Goal: Transaction & Acquisition: Purchase product/service

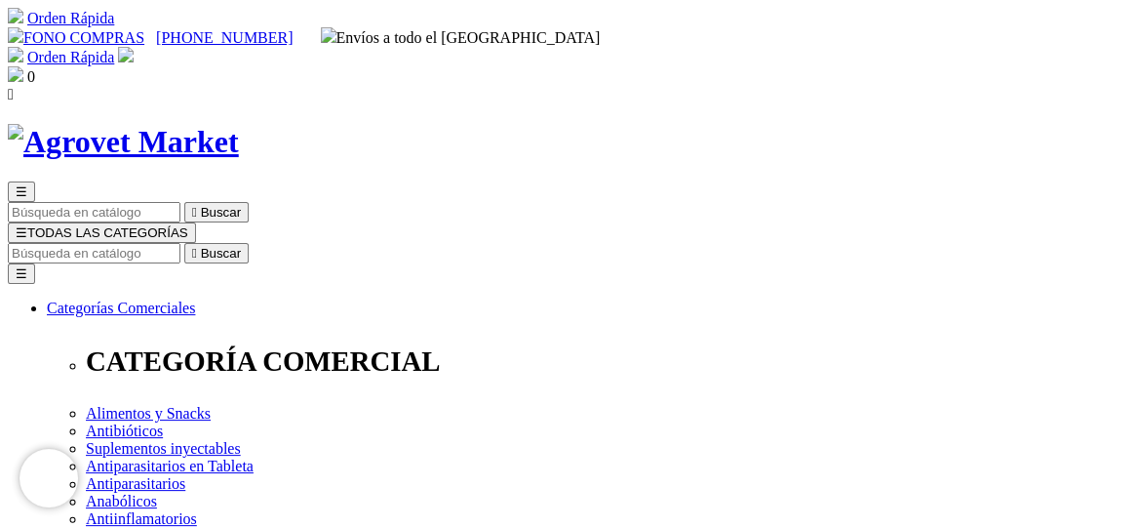
click at [180, 243] on input "Buscar" at bounding box center [94, 253] width 173 height 20
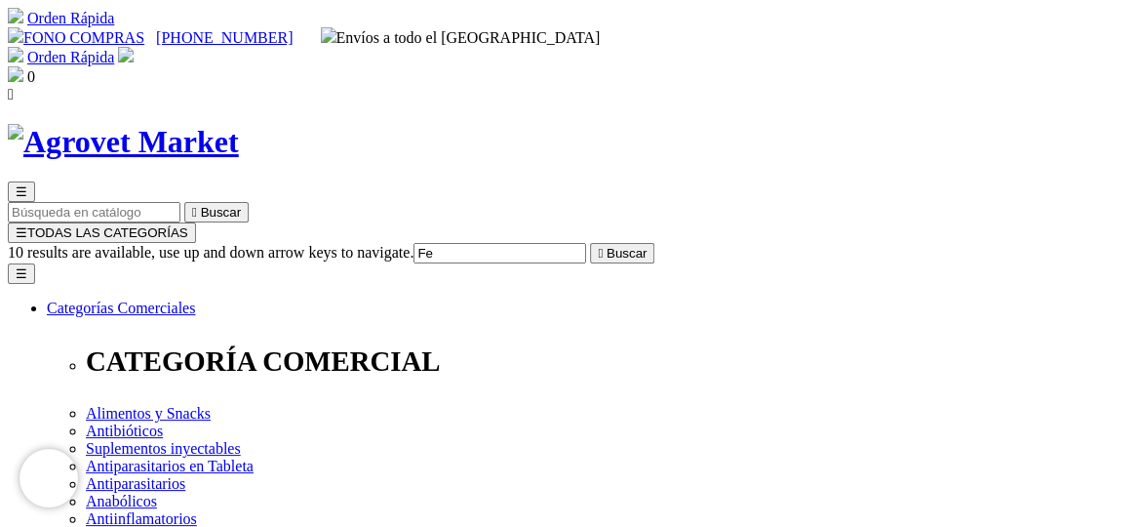
type input "F"
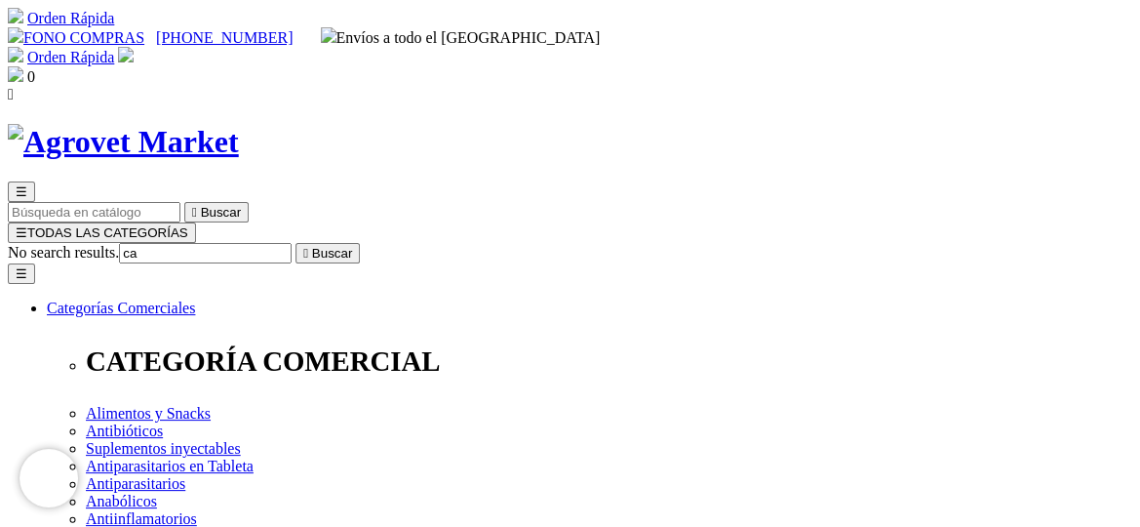
type input "c"
type input "fertim"
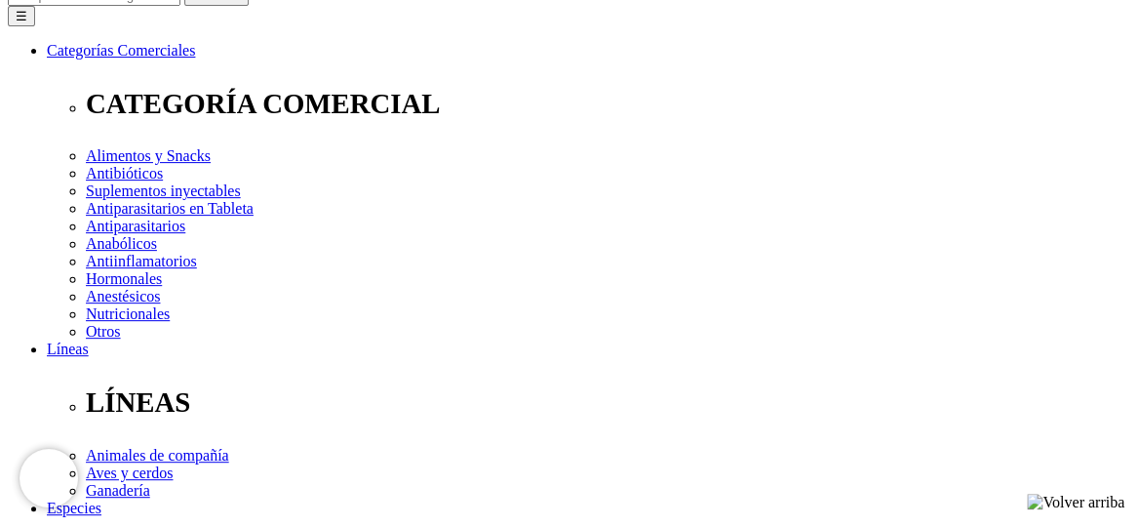
scroll to position [293, 0]
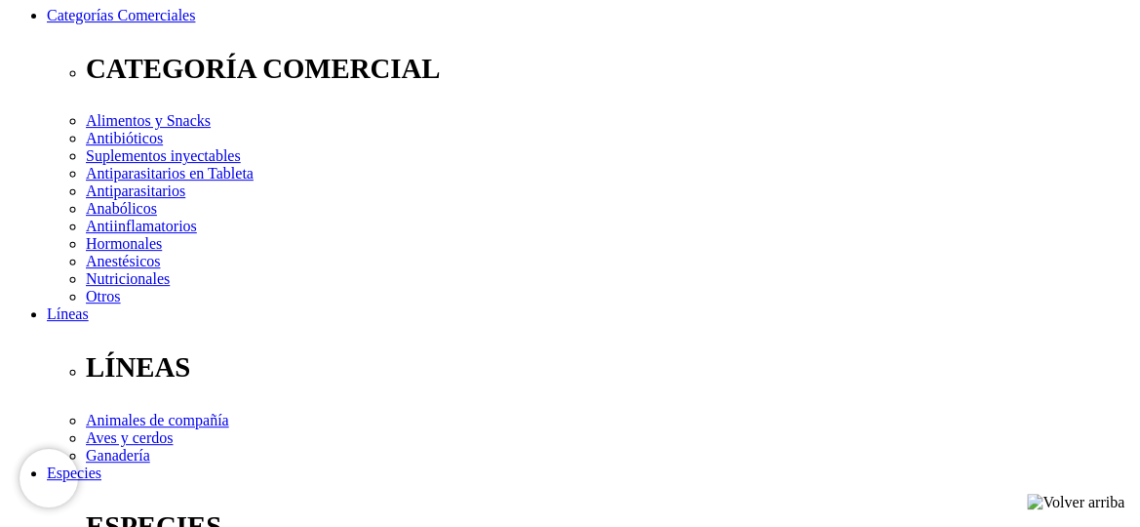
select select "3"
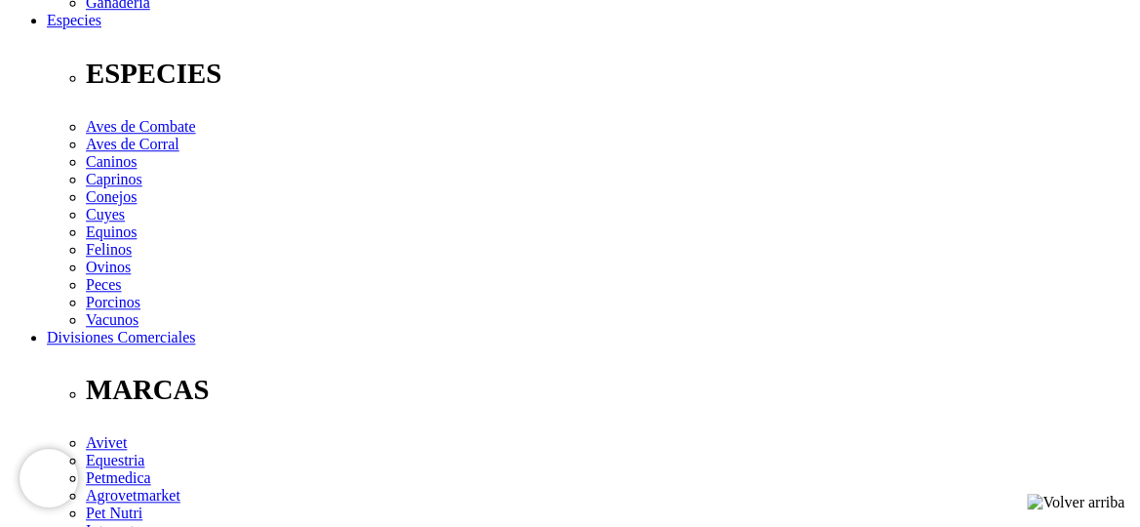
scroll to position [780, 0]
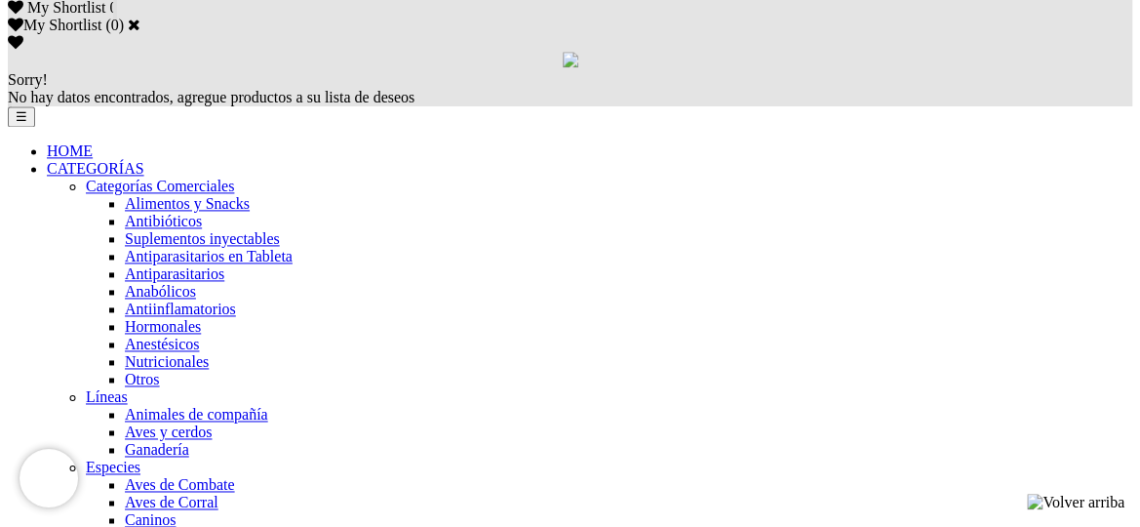
scroll to position [1268, 0]
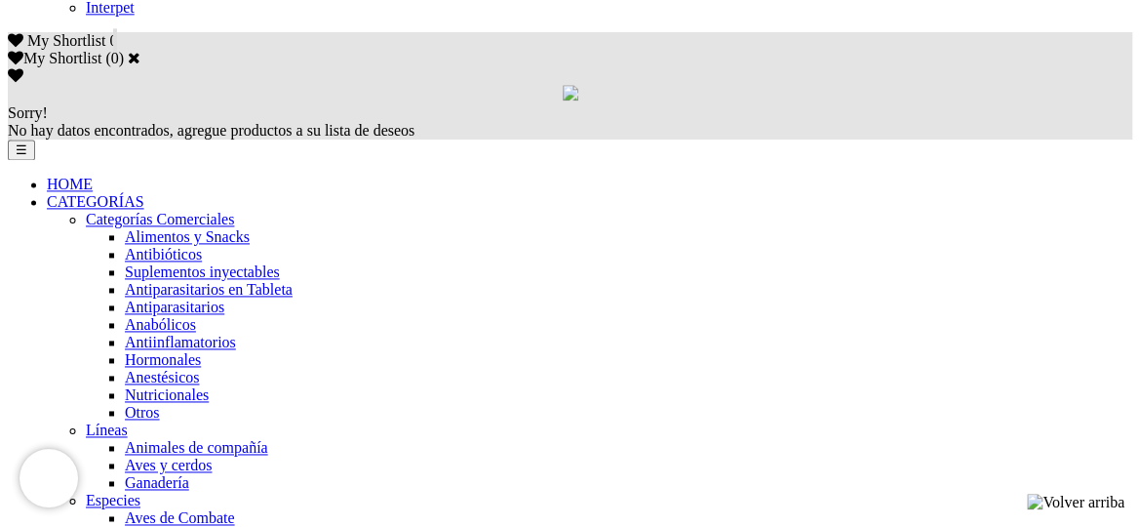
drag, startPoint x: 980, startPoint y: 348, endPoint x: 799, endPoint y: 333, distance: 182.1
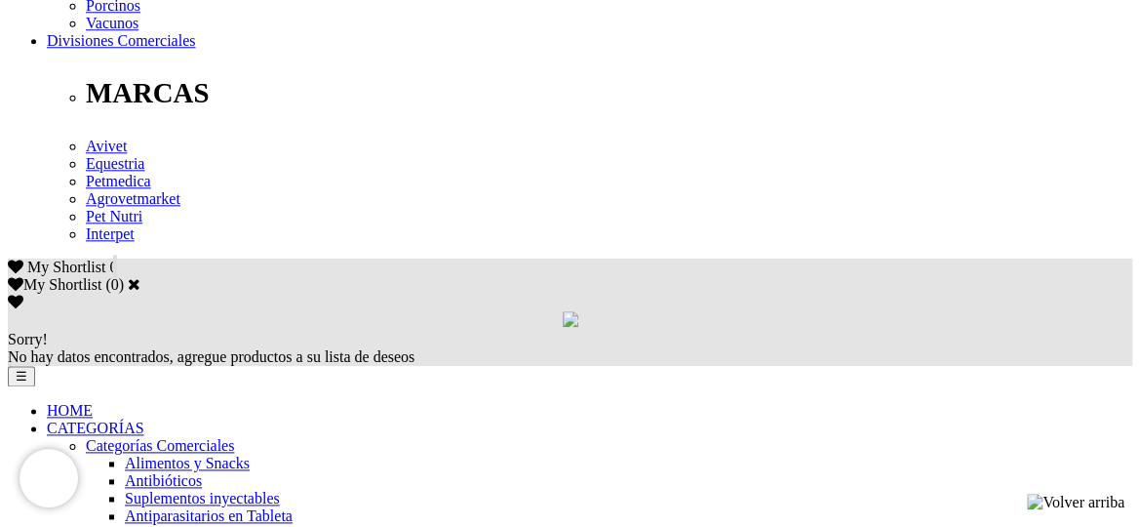
scroll to position [975, 0]
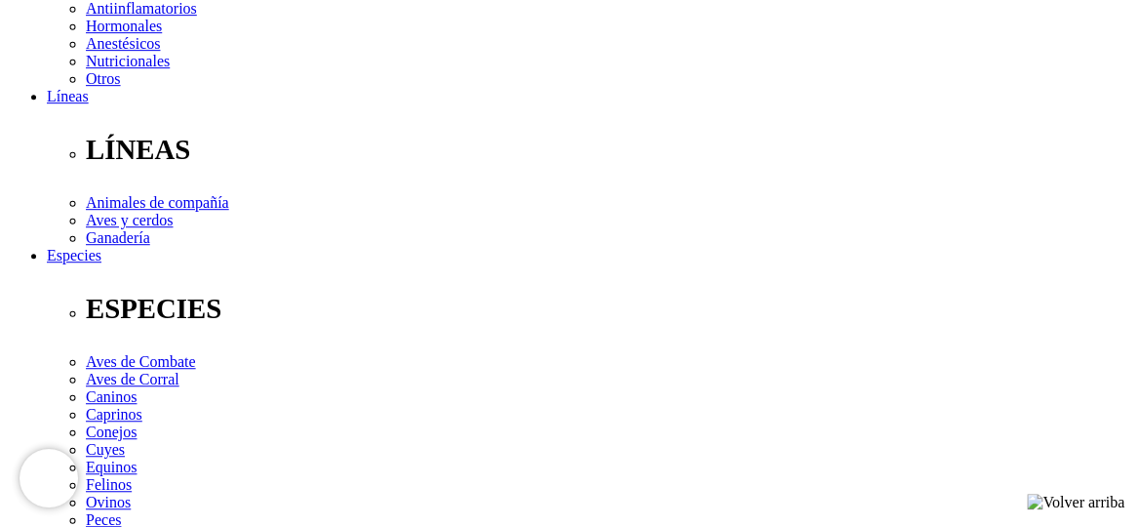
scroll to position [488, 0]
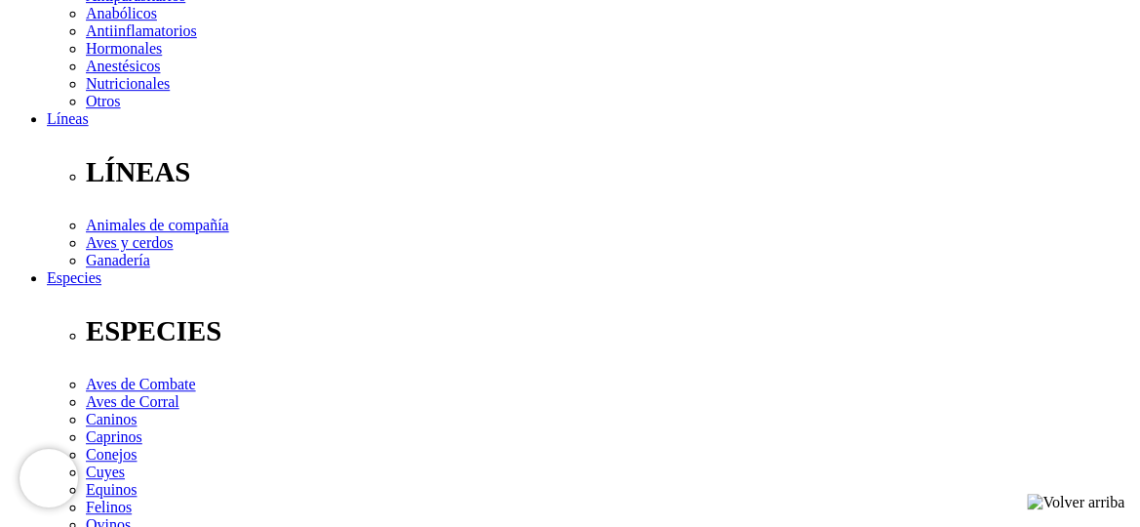
select select "2"
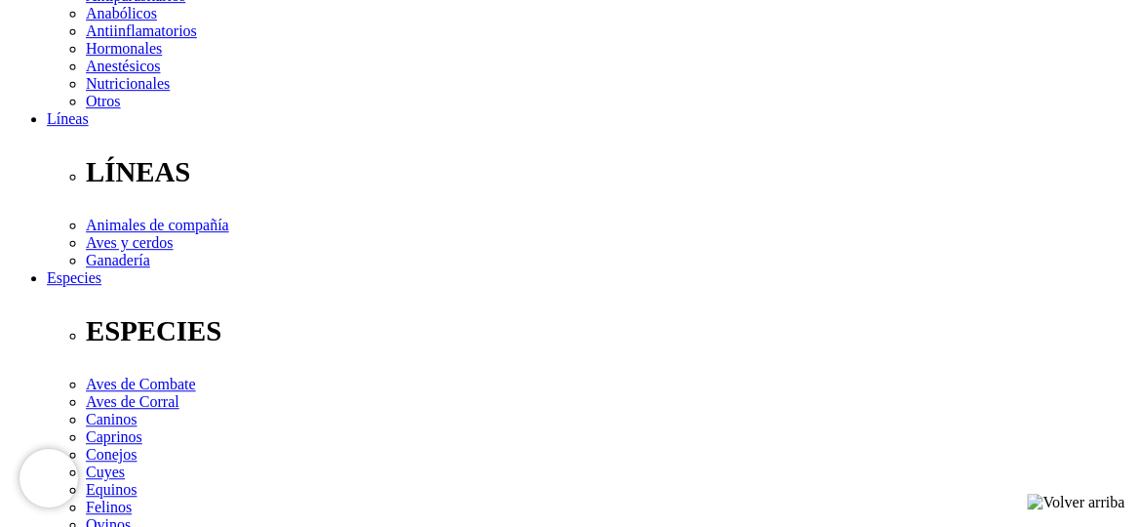
radio input "true"
select select "0"
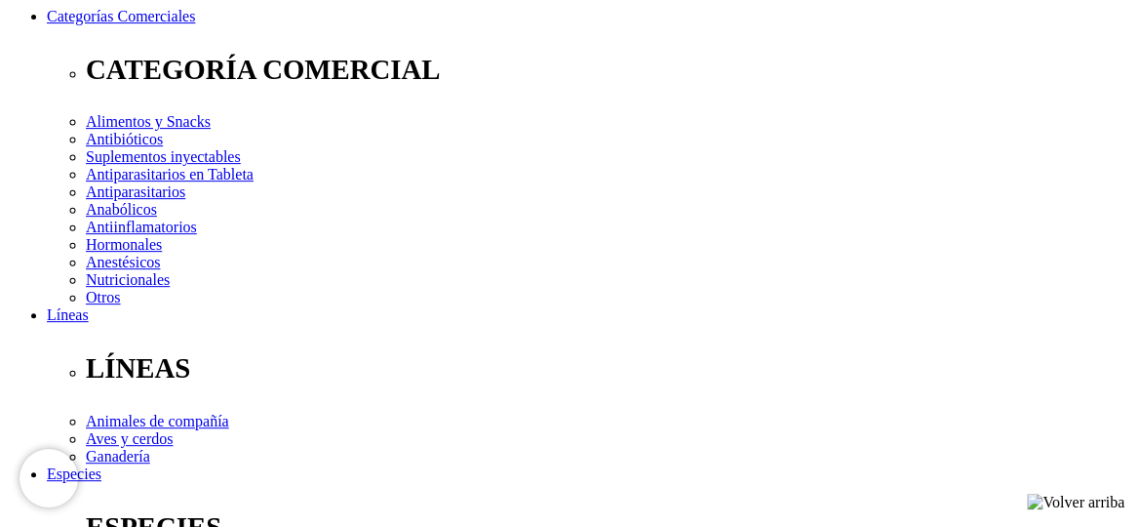
scroll to position [293, 0]
radio input "true"
select select "0"
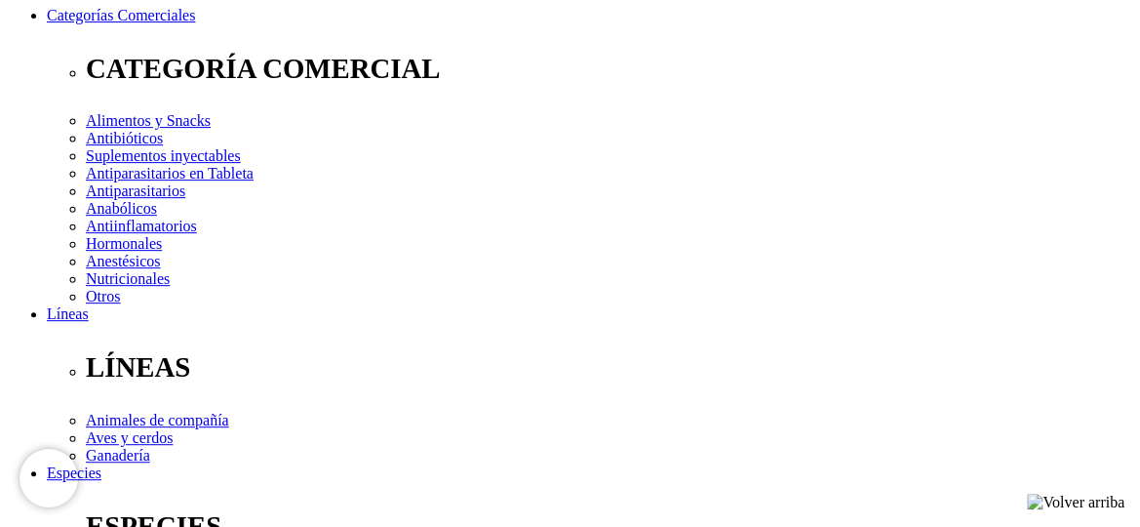
type input "1"
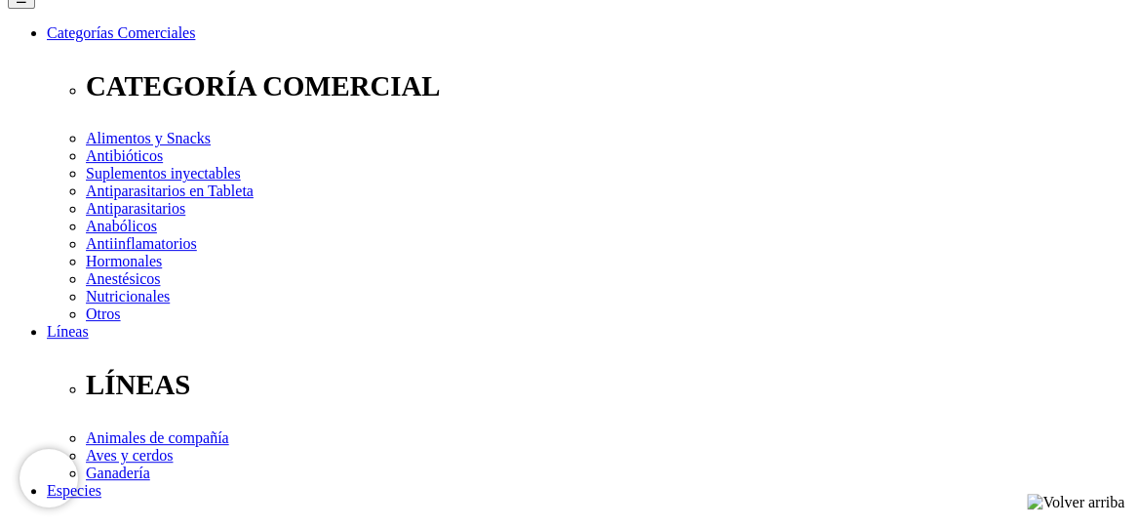
scroll to position [390, 0]
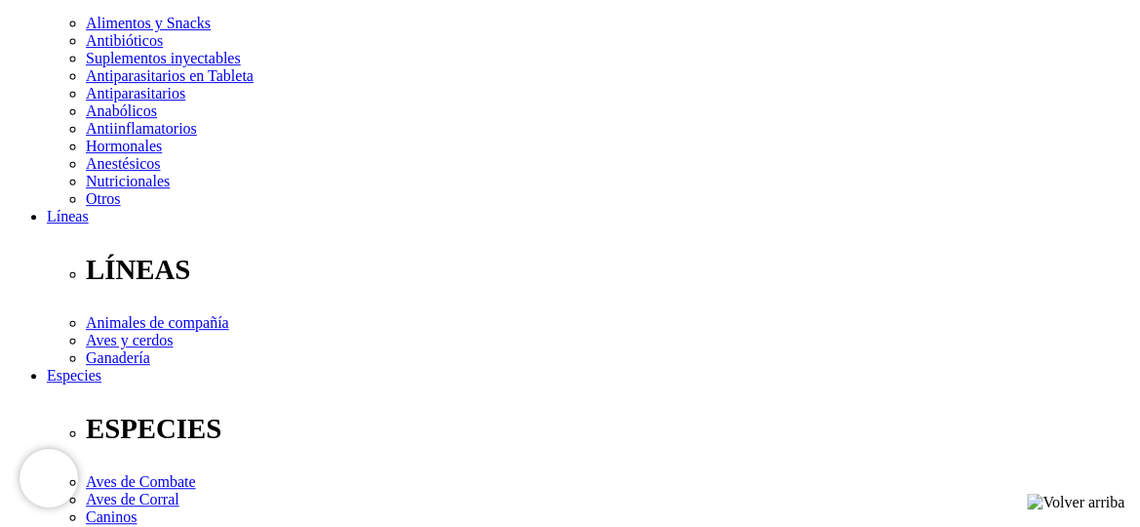
select select "2"
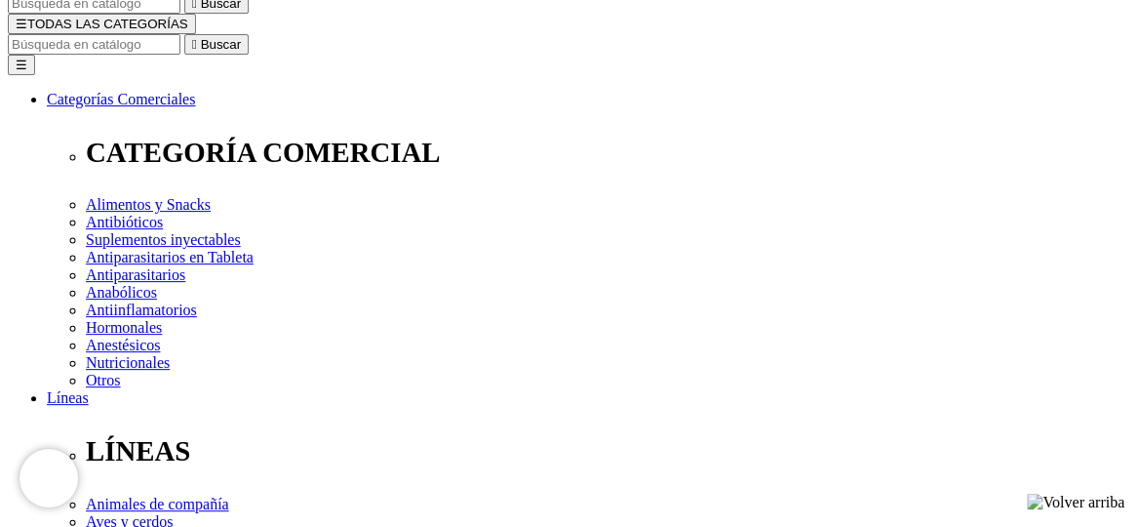
scroll to position [195, 0]
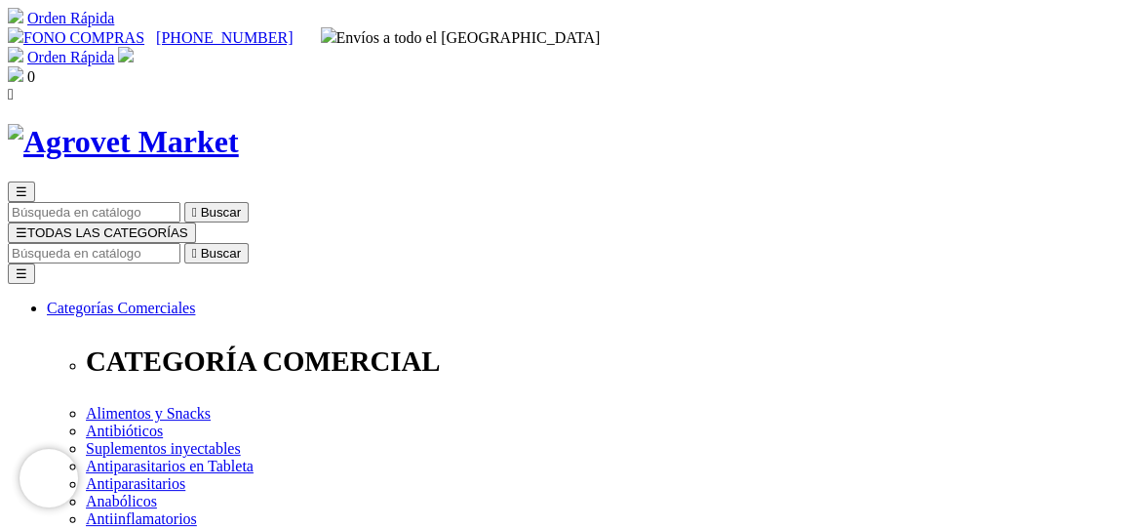
click at [134, 47] on img at bounding box center [126, 55] width 16 height 16
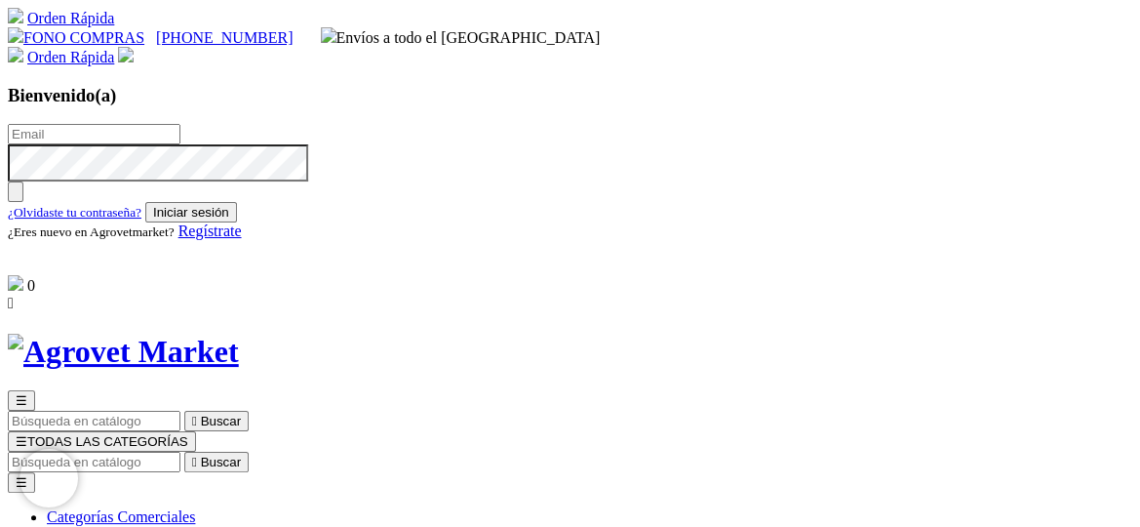
click at [242, 239] on span "Regístrate" at bounding box center [210, 230] width 63 height 17
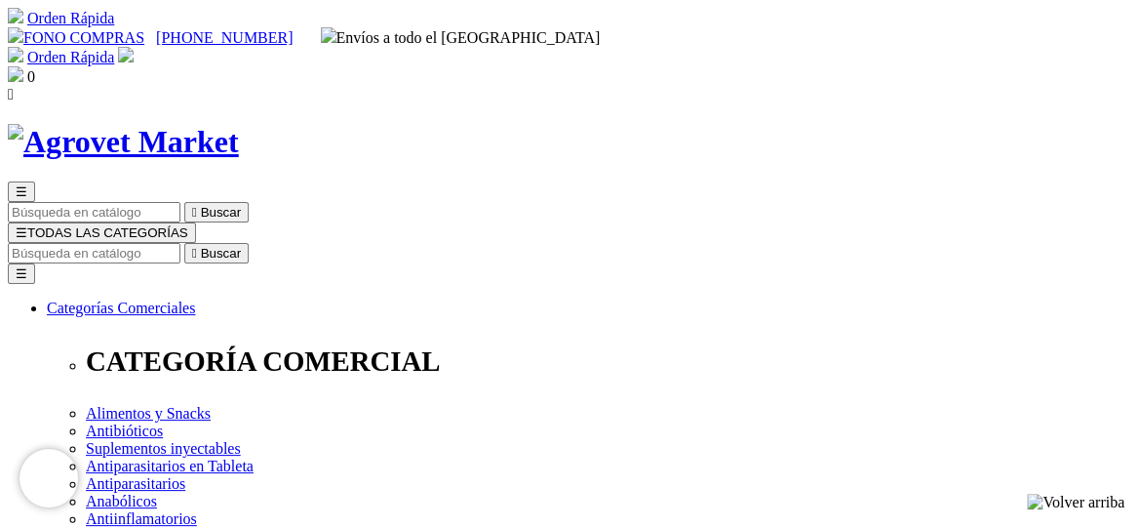
scroll to position [98, 0]
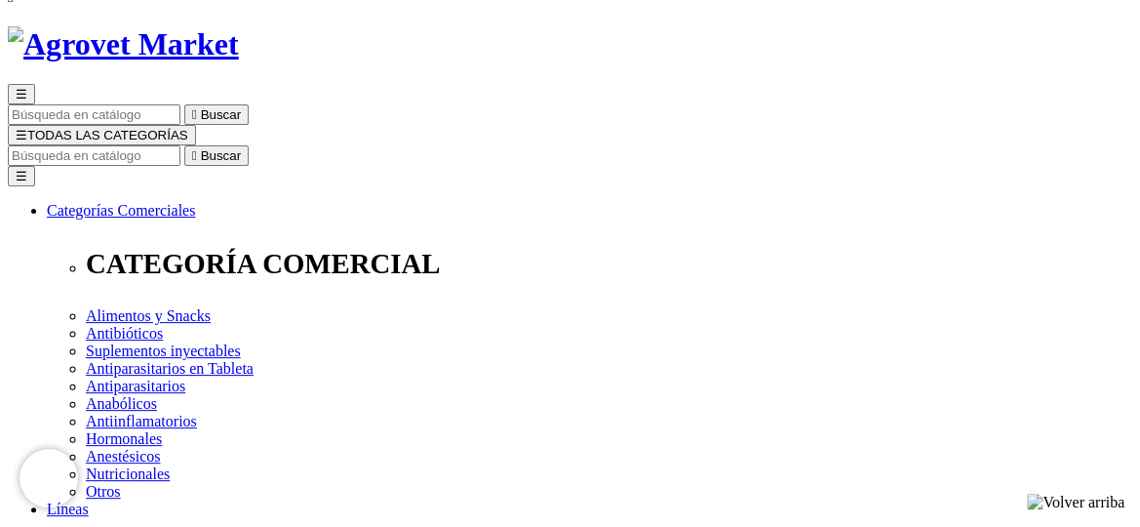
radio input "true"
type input "Paul Harris"
type input "Loayza Becerra"
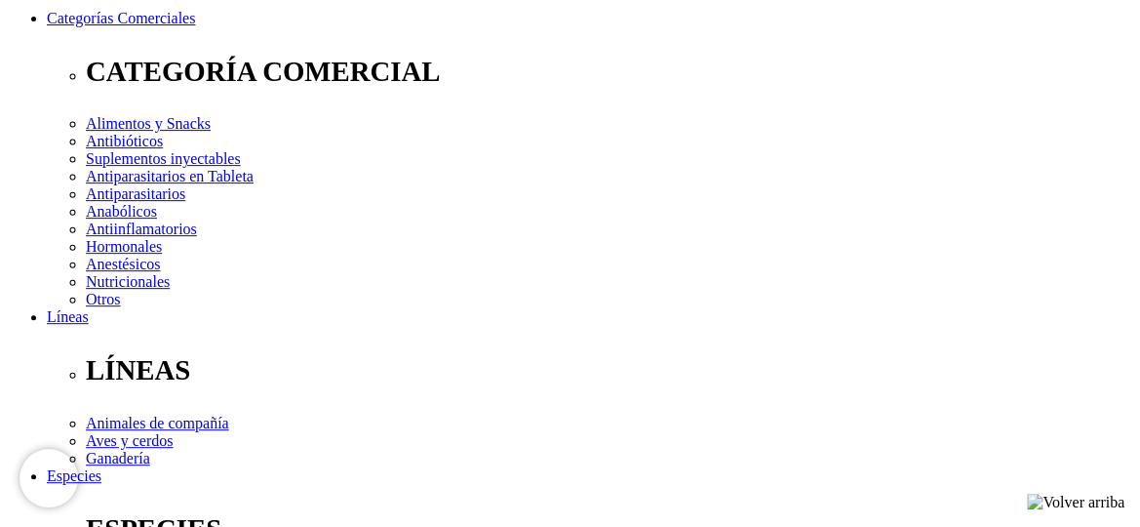
scroll to position [293, 0]
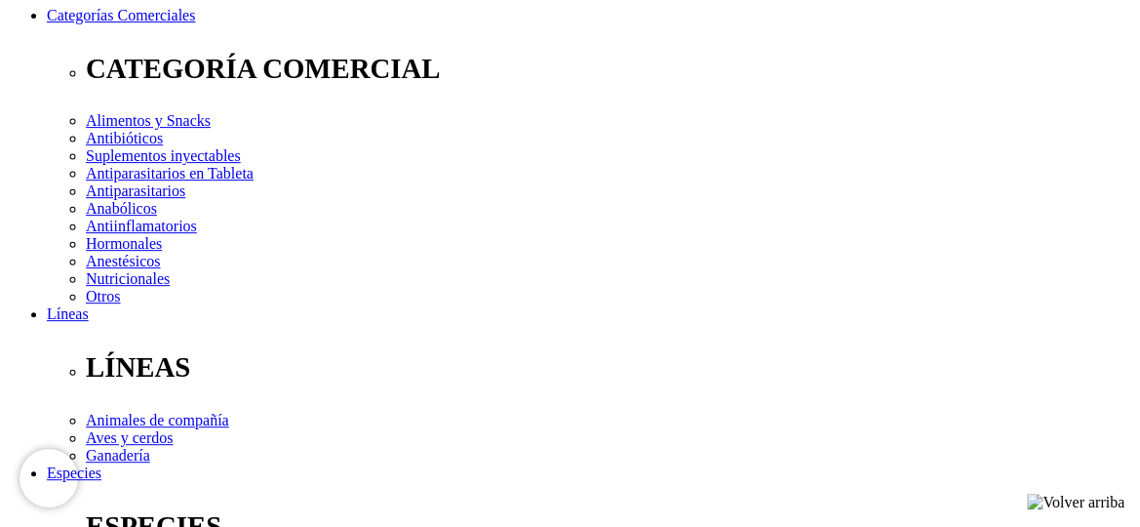
type input "Paúl Harris"
select select "DNI"
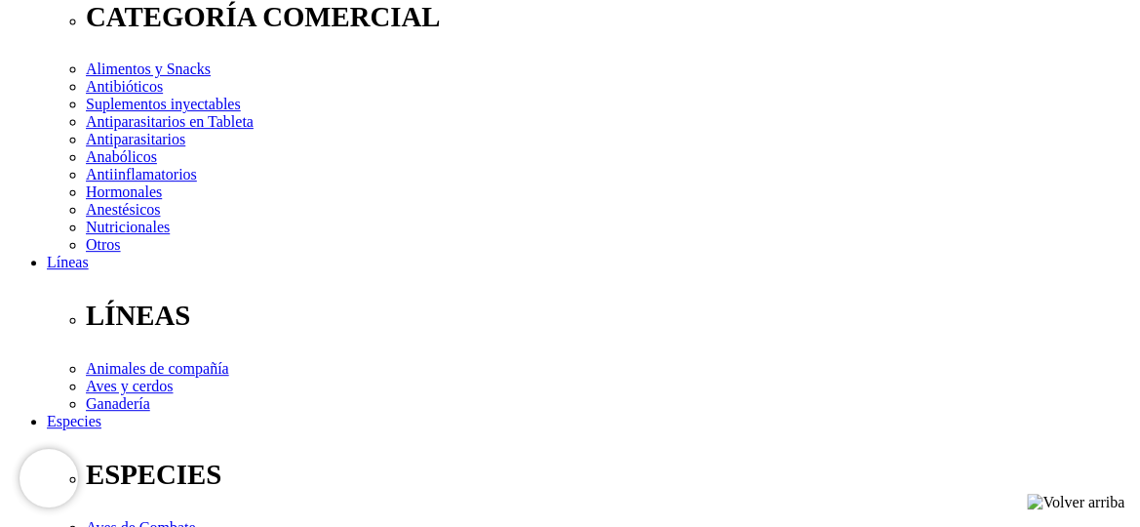
scroll to position [390, 0]
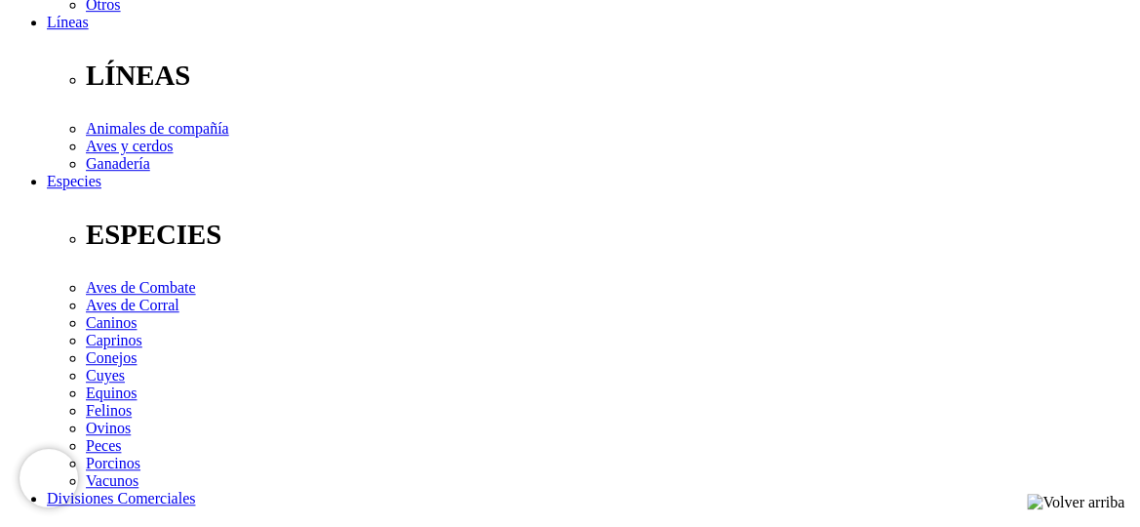
scroll to position [585, 0]
type input "10163073"
select select "Propietario_de_mascota"
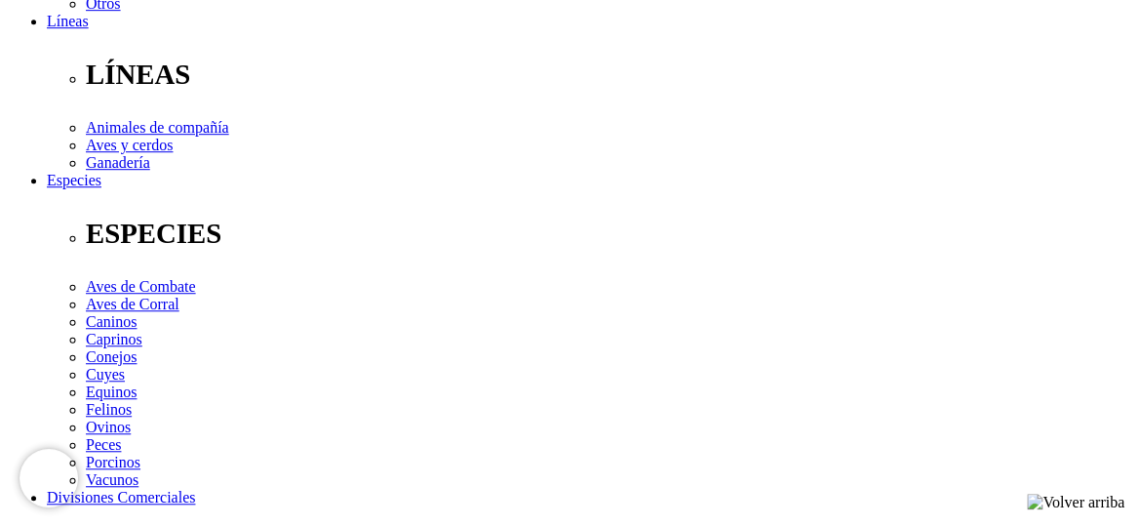
type input "ploayzabecerra@gmail.com"
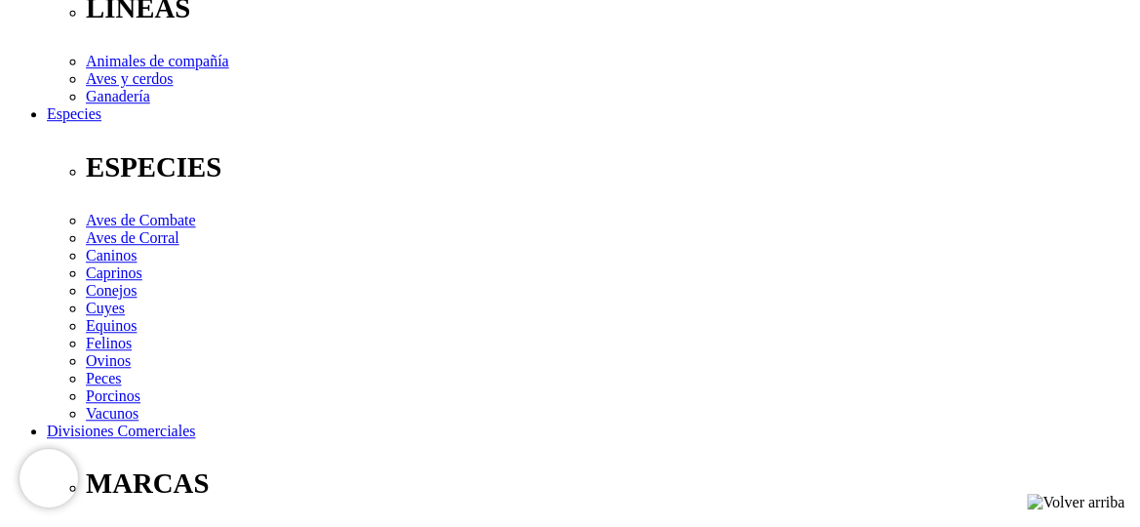
scroll to position [683, 0]
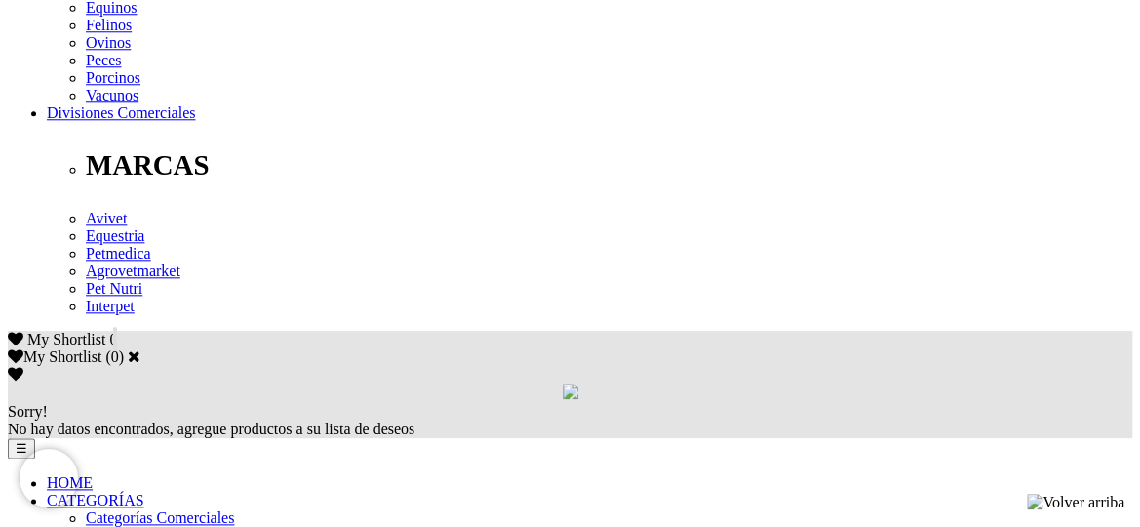
scroll to position [975, 0]
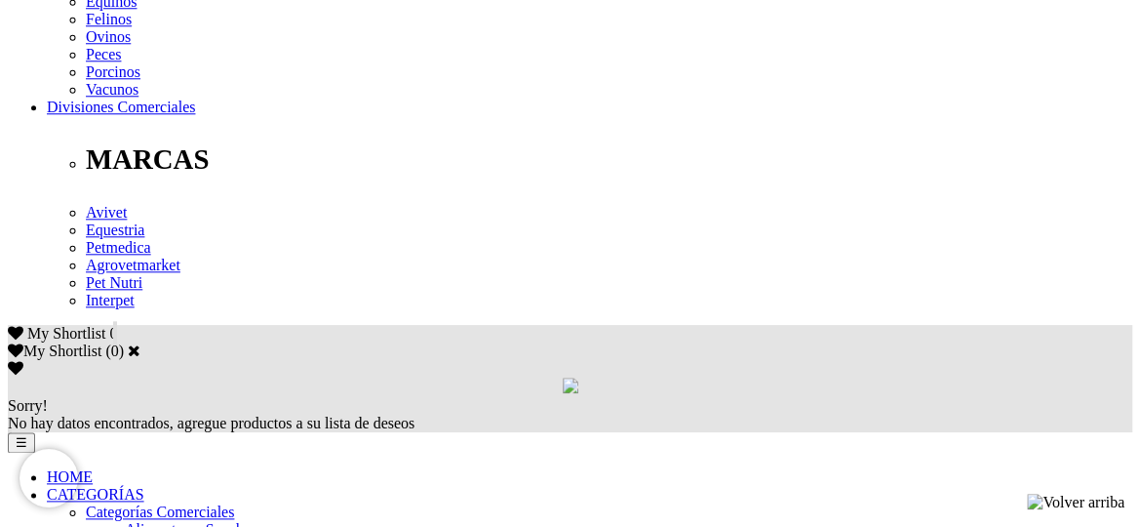
type input "29/01/1976"
checkbox input "true"
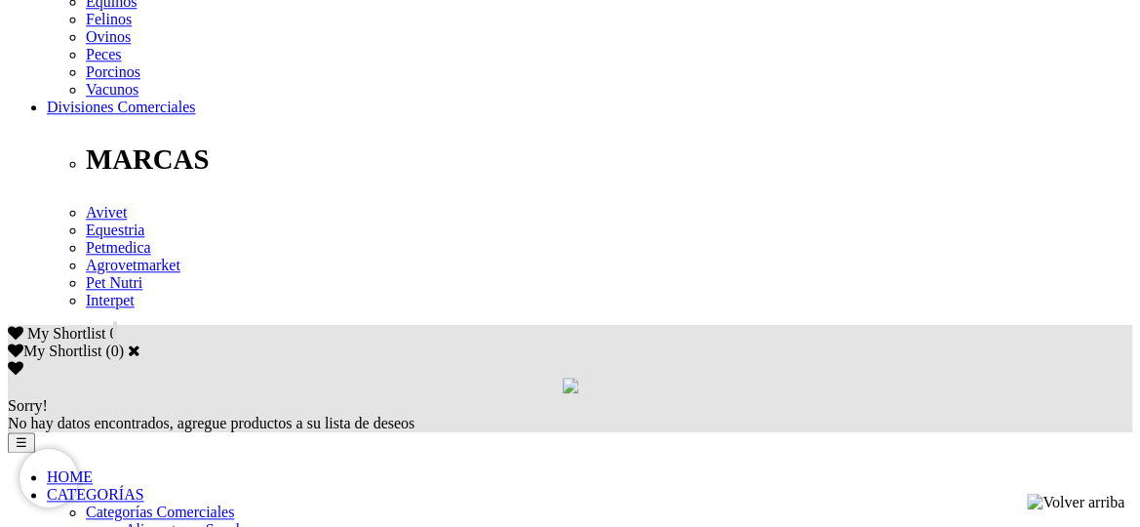
checkbox input "true"
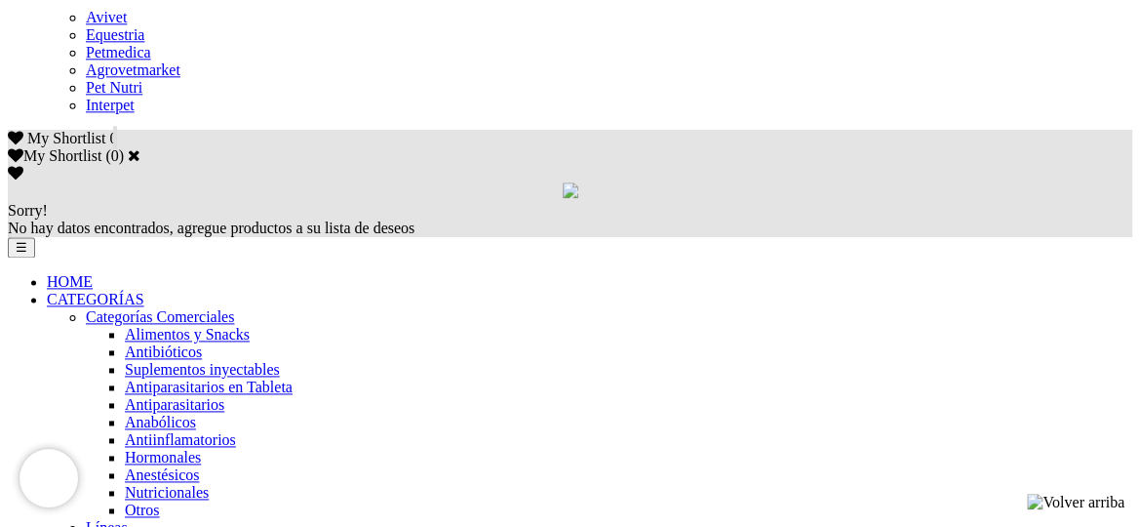
checkbox input "true"
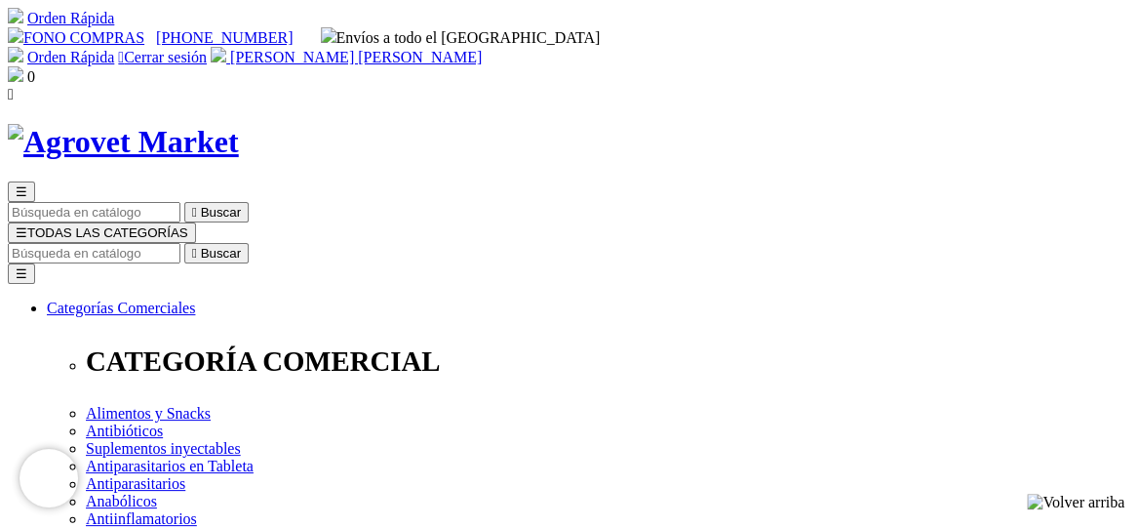
click at [180, 243] on input "Buscar" at bounding box center [94, 253] width 173 height 20
type input "fer"
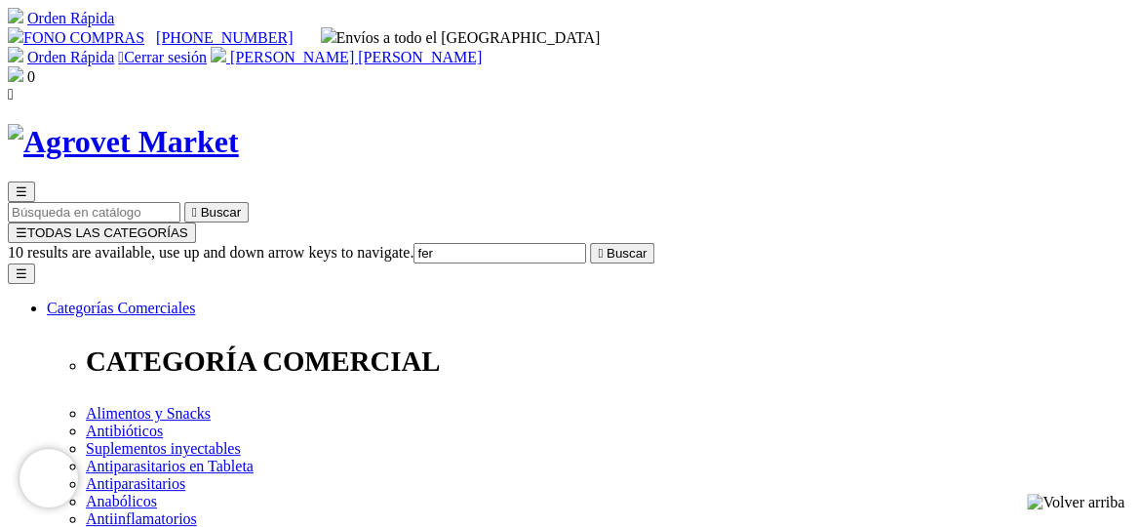
drag, startPoint x: 252, startPoint y: 214, endPoint x: 254, endPoint y: 240, distance: 26.4
drag, startPoint x: 254, startPoint y: 240, endPoint x: 230, endPoint y: 207, distance: 40.6
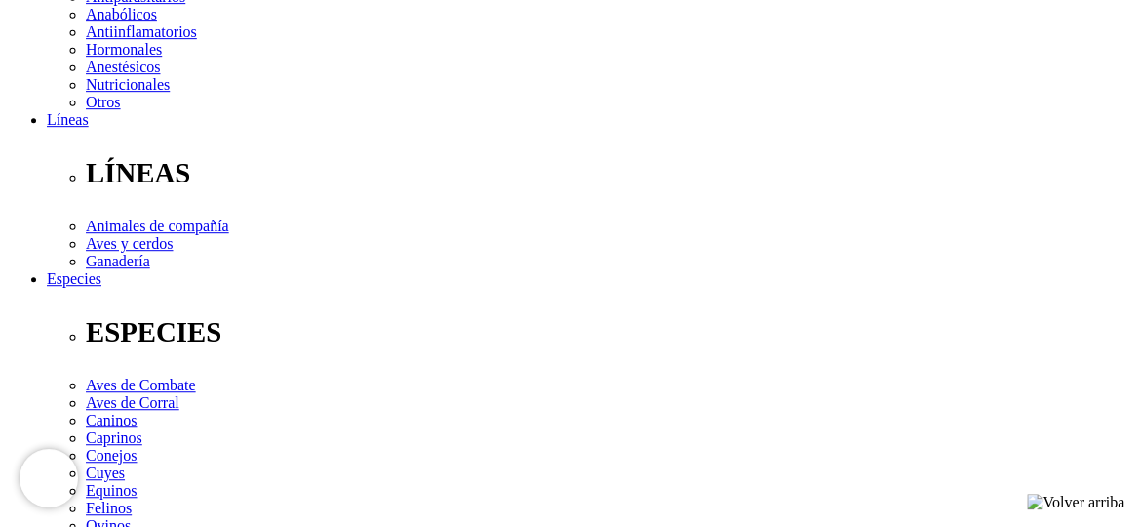
scroll to position [488, 0]
drag, startPoint x: 323, startPoint y: 201, endPoint x: 178, endPoint y: 338, distance: 199.4
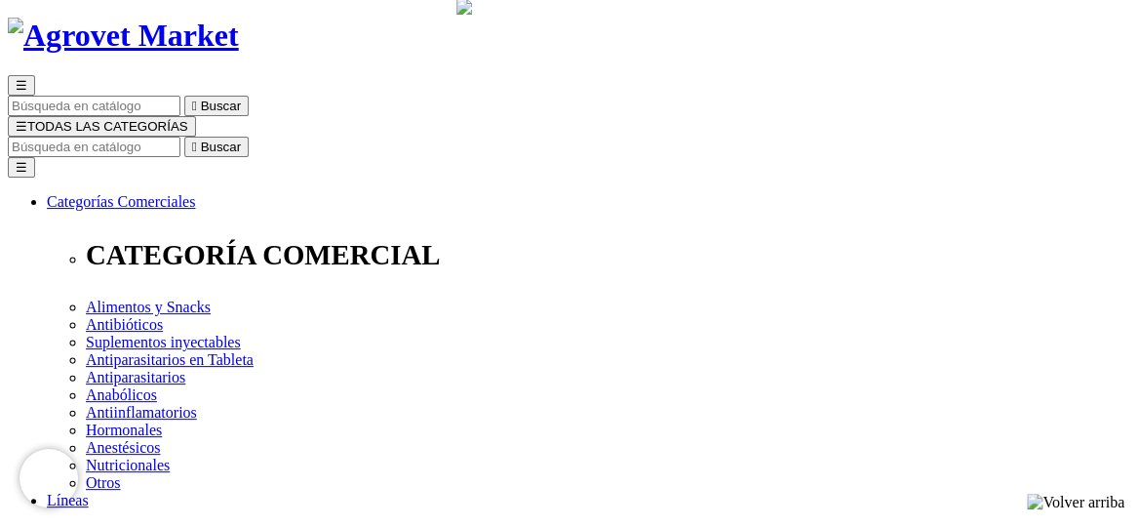
scroll to position [71, 0]
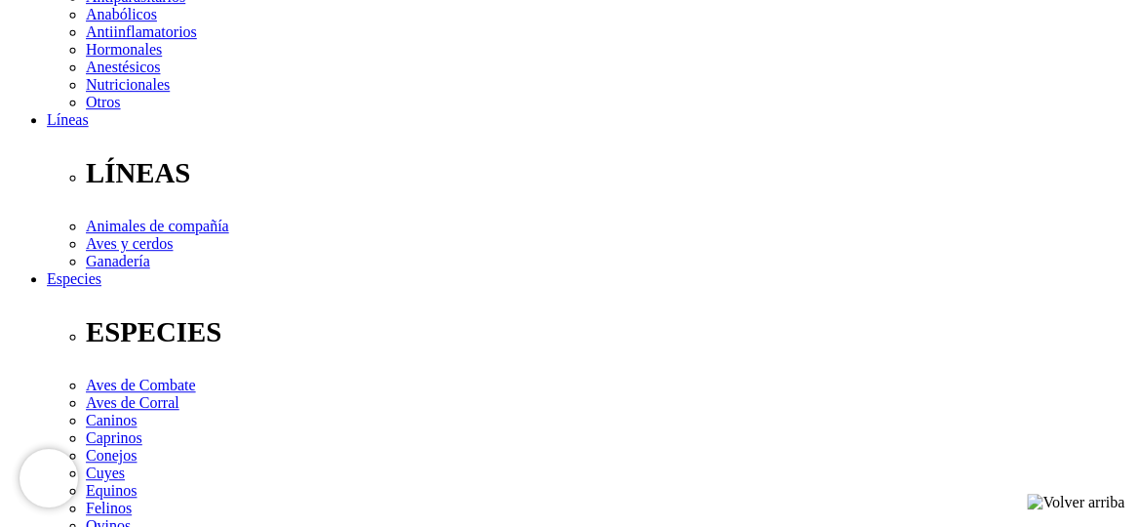
scroll to position [488, 0]
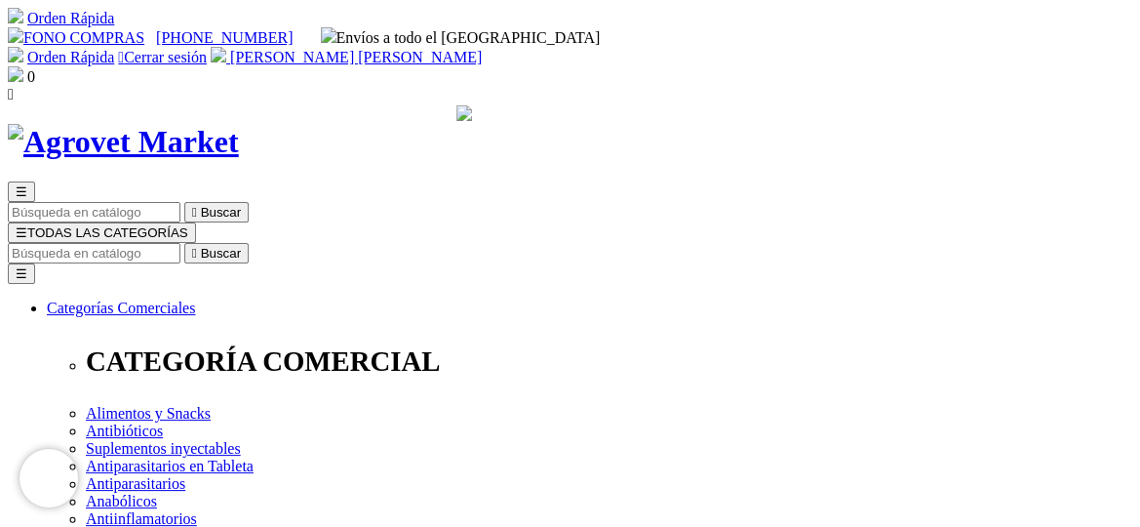
click at [23, 66] on img at bounding box center [16, 74] width 16 height 16
click at [114, 49] on link "Orden Rápida" at bounding box center [70, 57] width 87 height 17
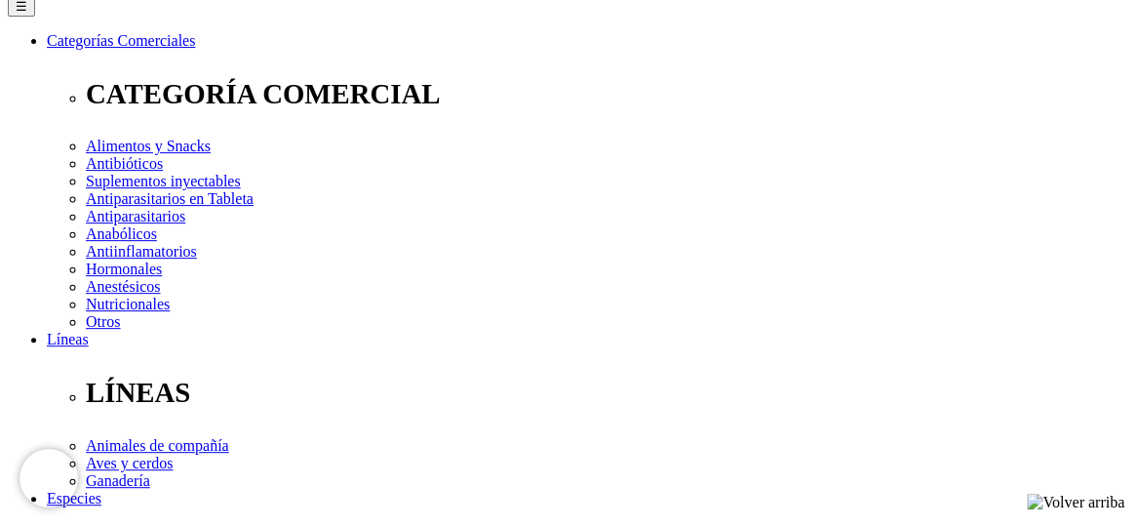
scroll to position [293, 0]
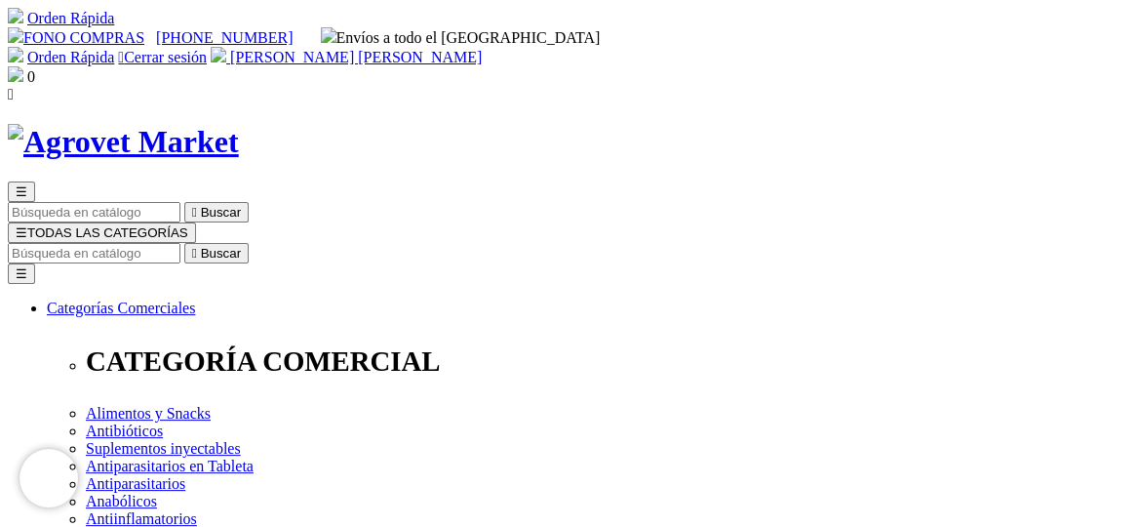
click at [180, 243] on input "Buscar" at bounding box center [94, 253] width 173 height 20
type input "ferti"
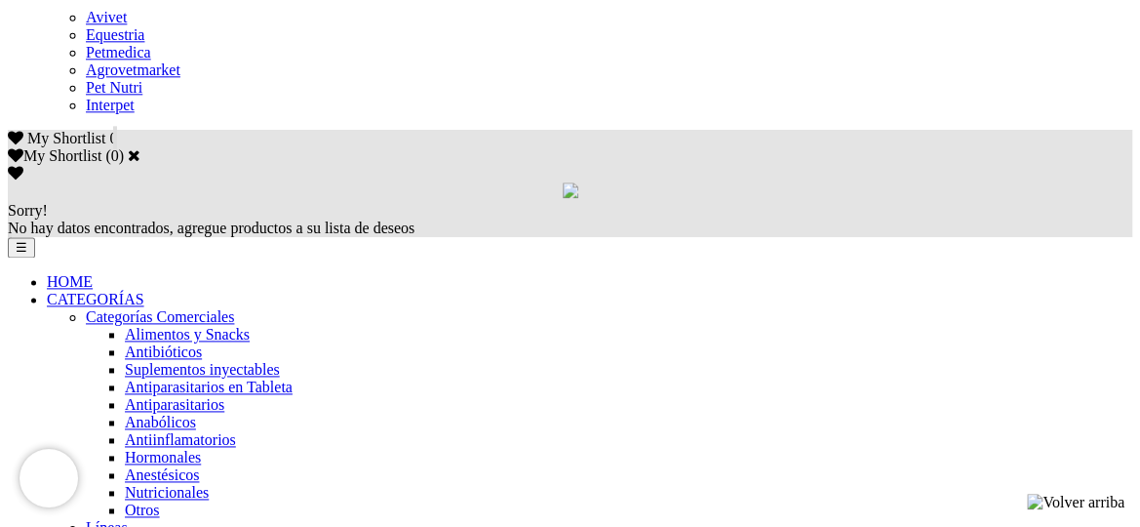
scroll to position [1268, 0]
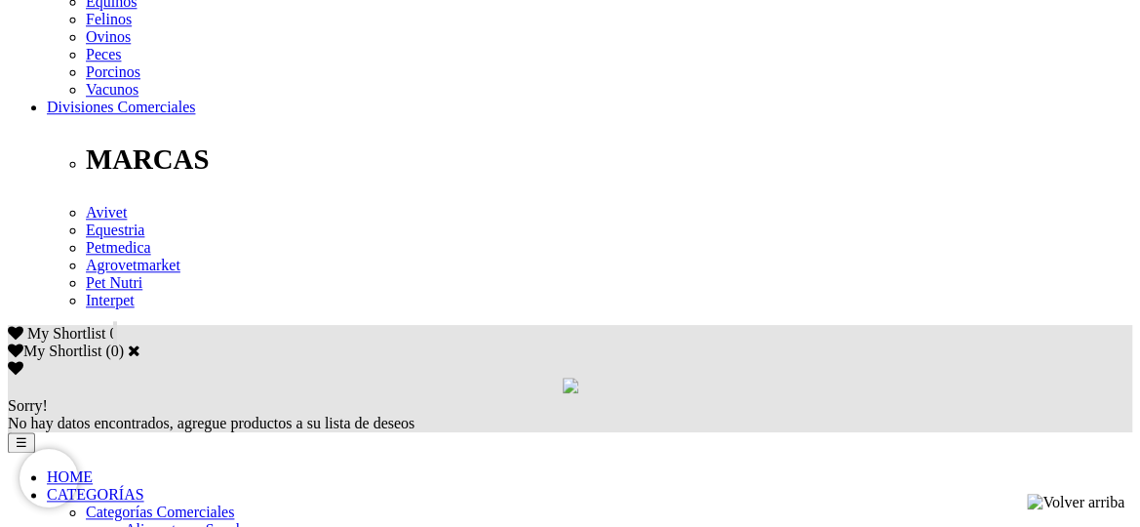
scroll to position [1073, 0]
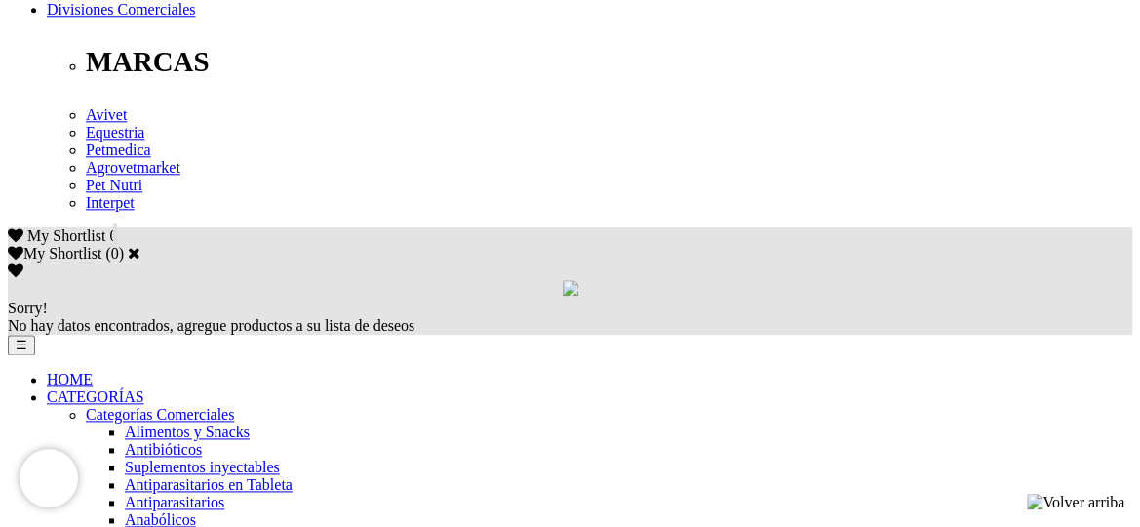
drag, startPoint x: 737, startPoint y: 448, endPoint x: 782, endPoint y: 487, distance: 59.5
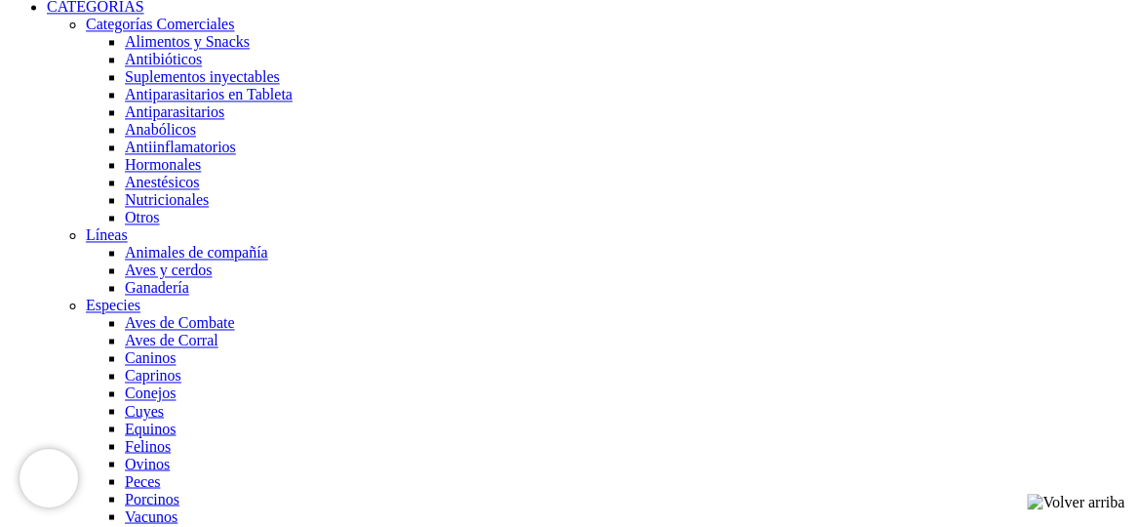
scroll to position [1561, 0]
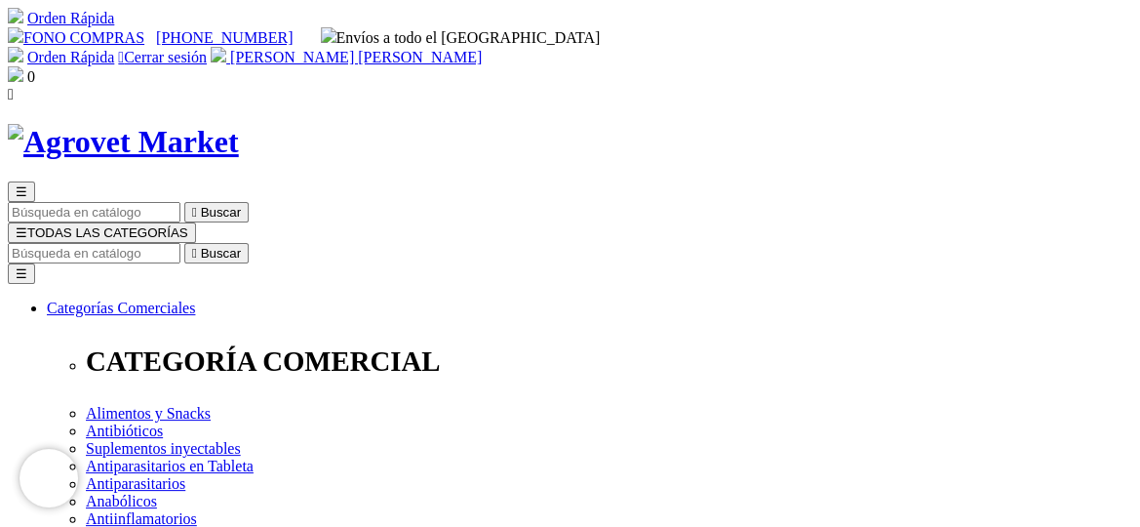
scroll to position [114, 0]
click at [482, 49] on span "[PERSON_NAME] [PERSON_NAME]" at bounding box center [356, 57] width 252 height 17
click at [180, 243] on input "Buscar" at bounding box center [94, 253] width 173 height 20
type input "fert"
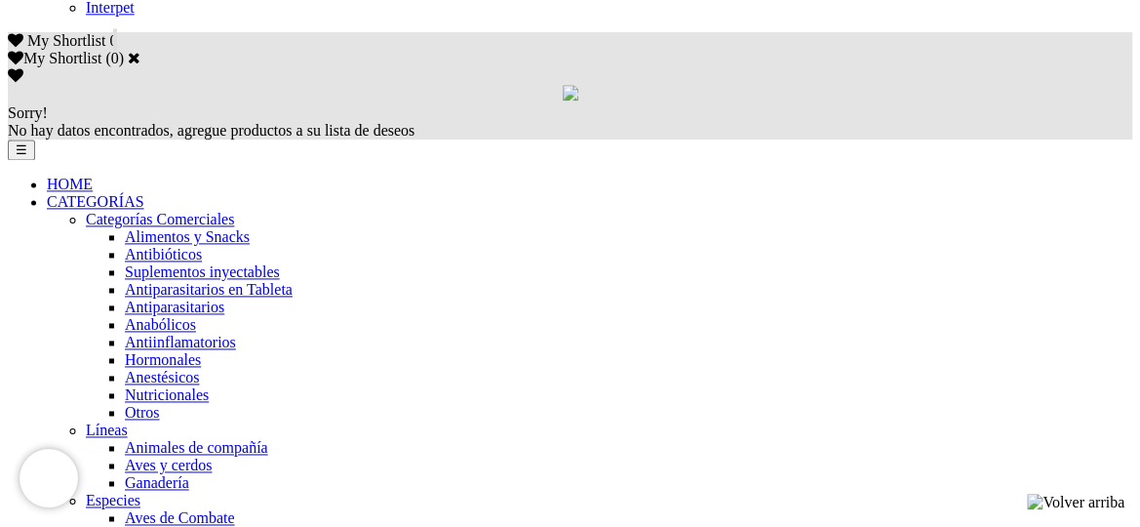
scroll to position [1366, 0]
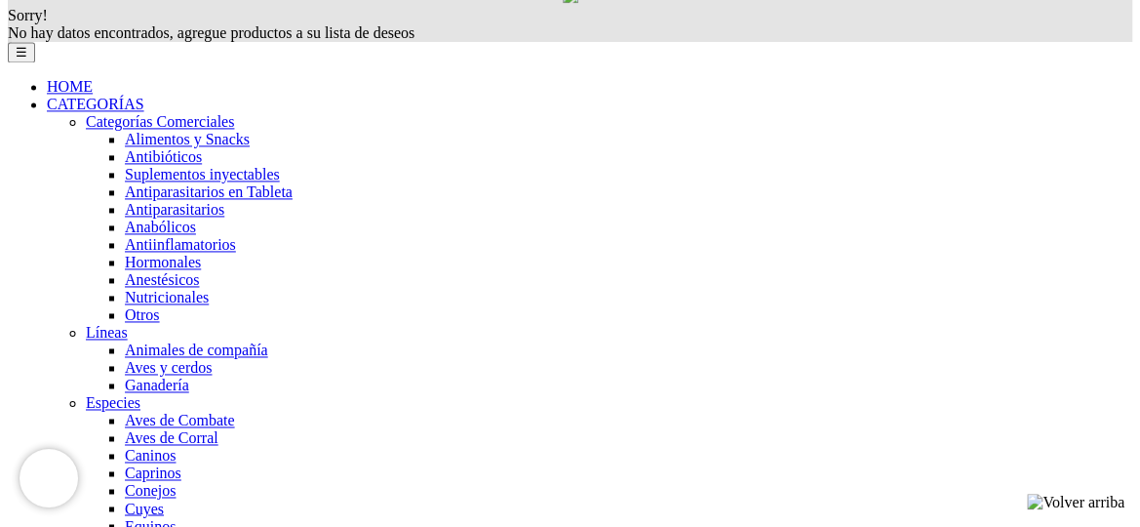
drag, startPoint x: 614, startPoint y: 373, endPoint x: 683, endPoint y: 443, distance: 98.6
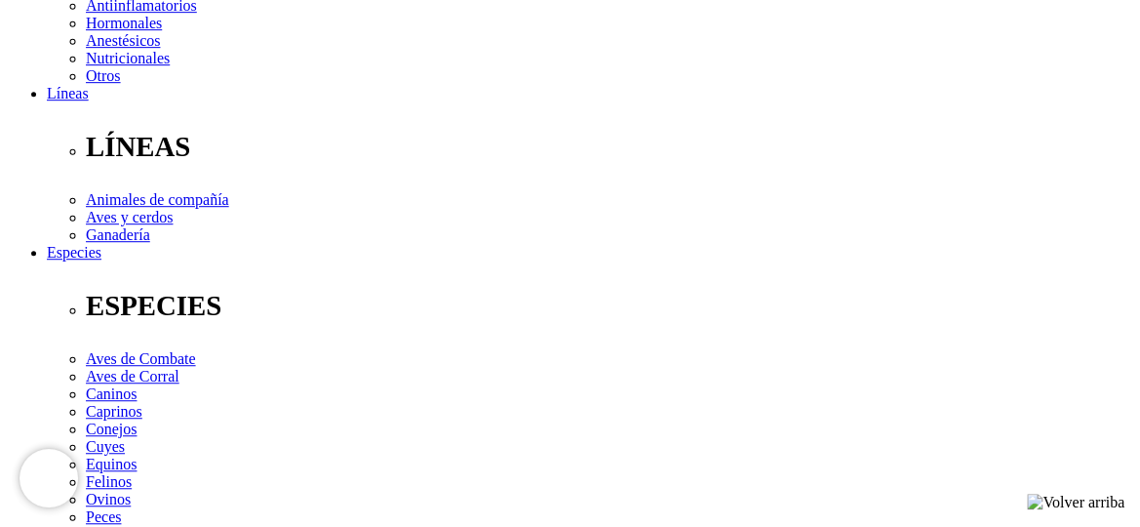
scroll to position [488, 0]
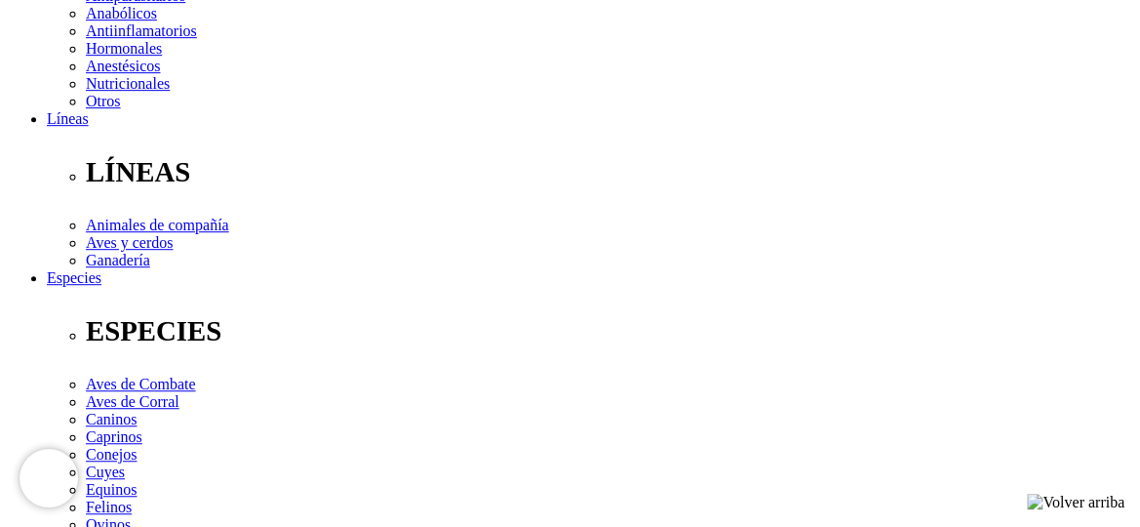
drag, startPoint x: 714, startPoint y: 428, endPoint x: 844, endPoint y: 56, distance: 394.6
